Goal: Use online tool/utility: Utilize a website feature to perform a specific function

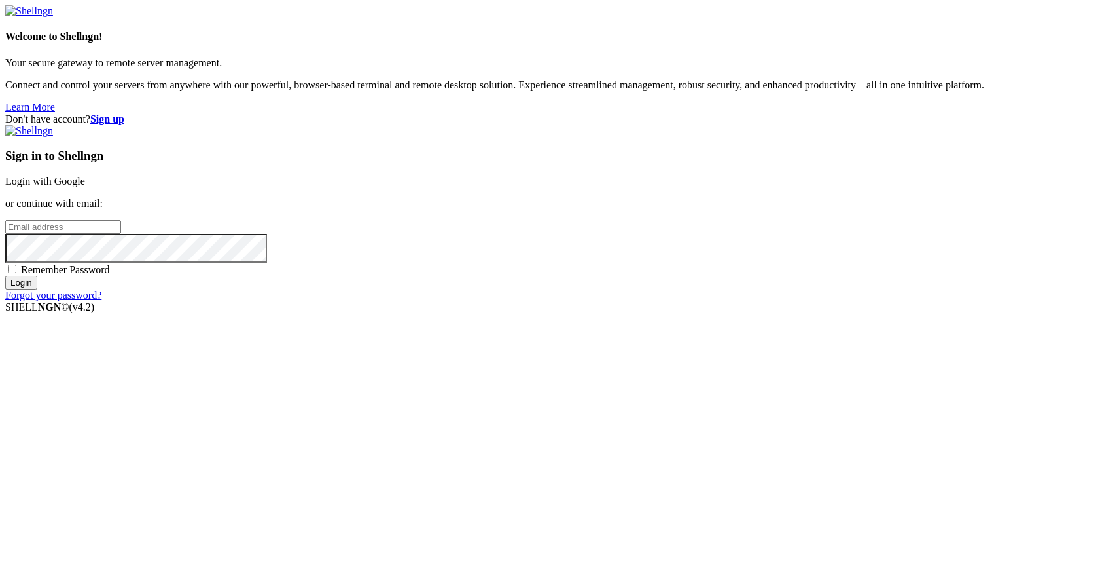
type input "[PERSON_NAME][EMAIL_ADDRESS][DOMAIN_NAME]"
click at [37, 289] on input "Login" at bounding box center [21, 283] width 32 height 14
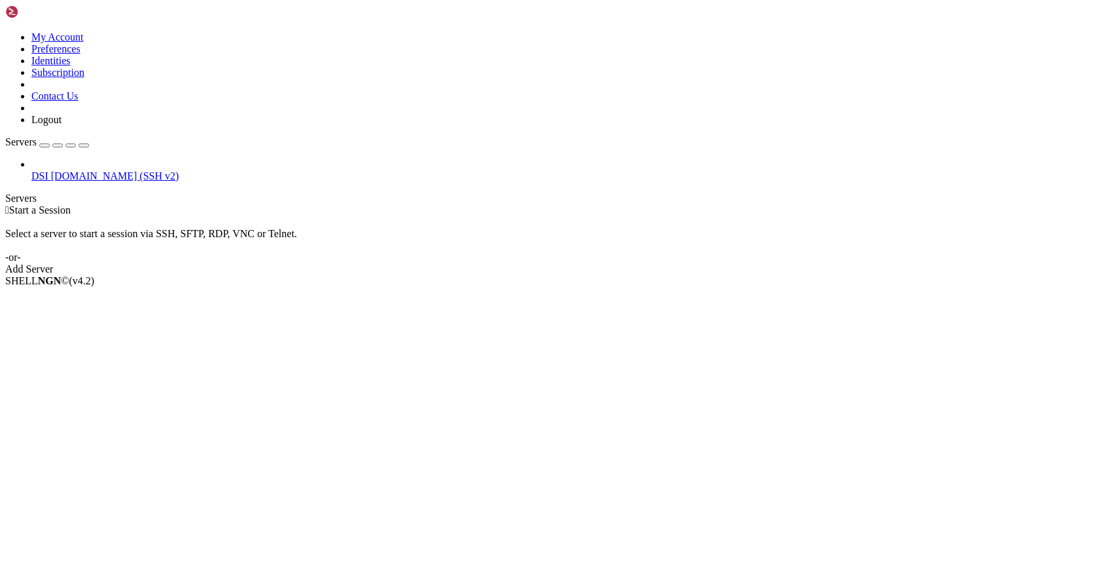
click at [48, 170] on span "DSI" at bounding box center [39, 175] width 17 height 11
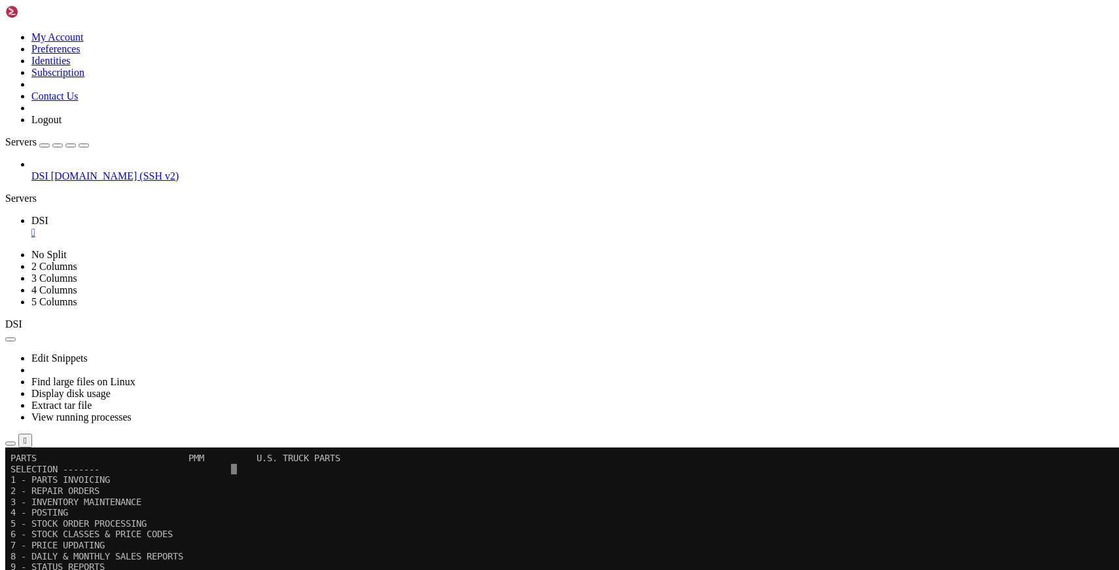
drag, startPoint x: 151, startPoint y: 45, endPoint x: 356, endPoint y: 142, distance: 226.9
click at [84, 145] on icon "button" at bounding box center [84, 145] width 0 height 0
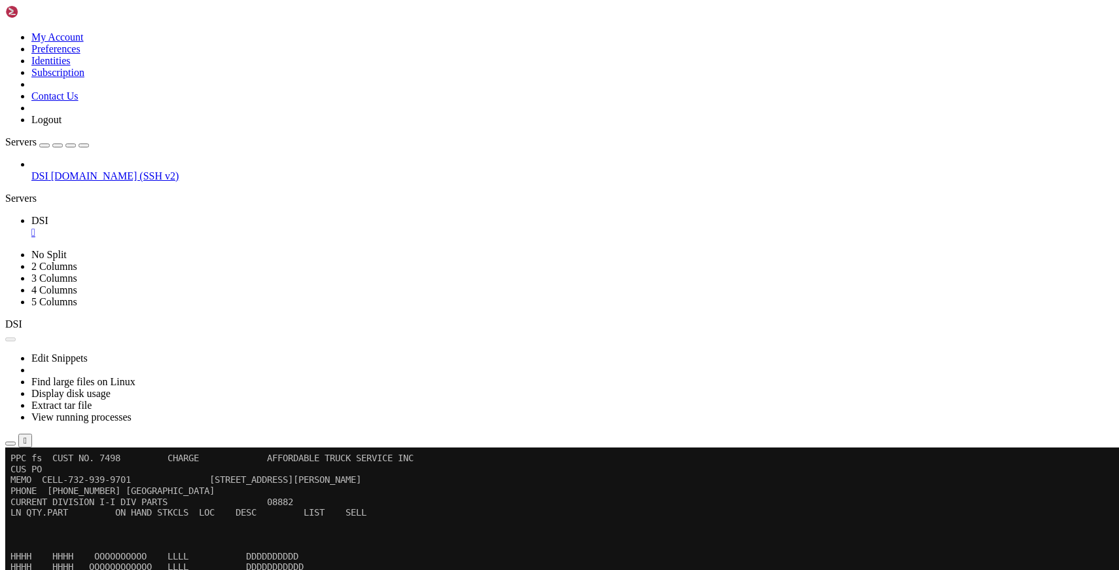
click at [58, 484] on button "Reconnect" at bounding box center [31, 491] width 52 height 14
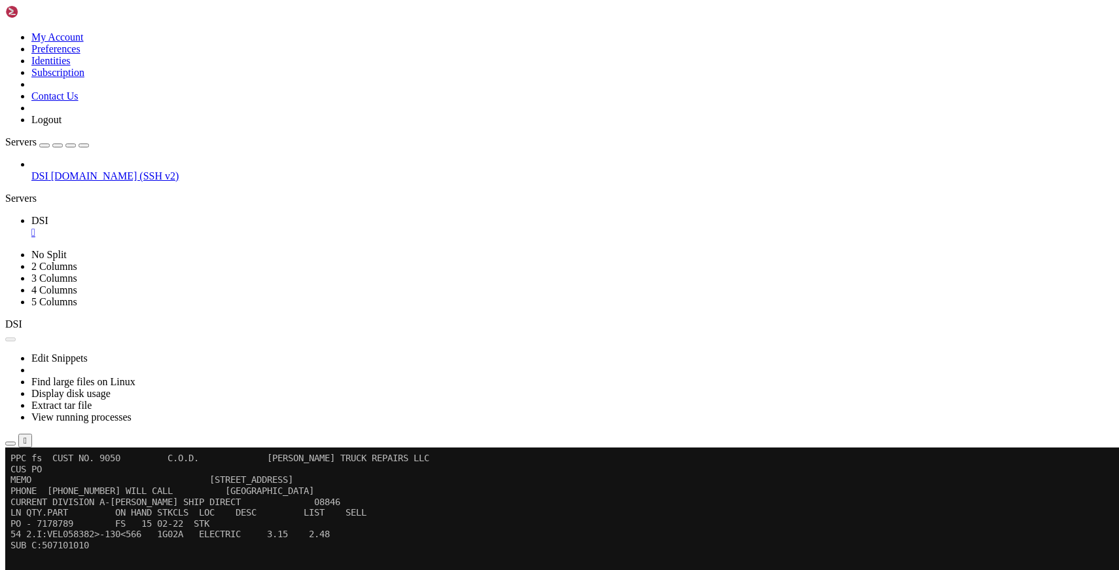
click at [58, 484] on button "Reconnect" at bounding box center [31, 491] width 52 height 14
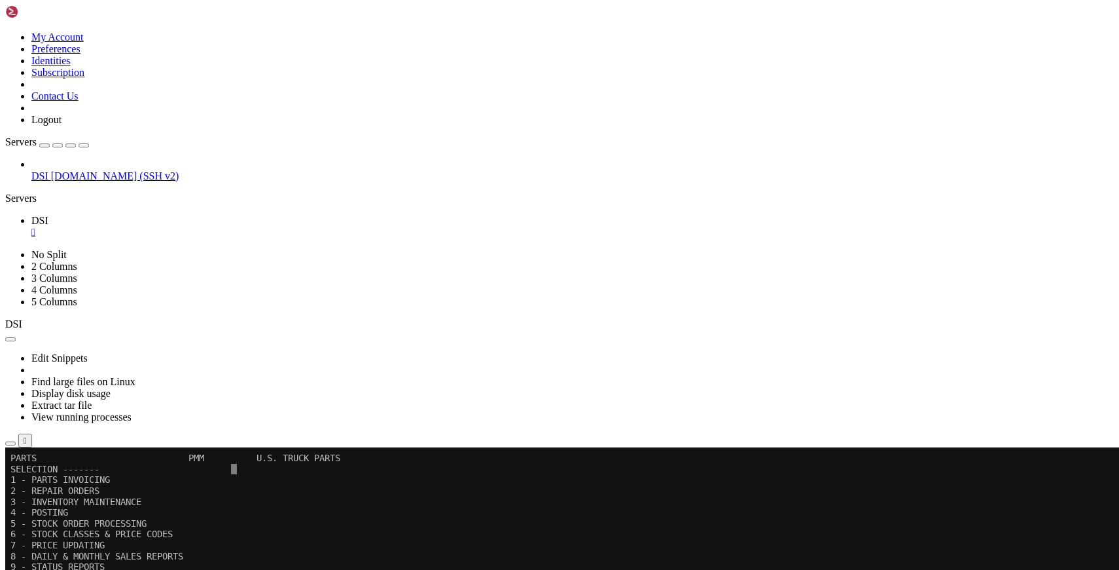
click at [357, 534] on x-row "6 - STOCK CLASSES & PRICE CODES" at bounding box center [554, 533] width 1088 height 11
